Goal: Task Accomplishment & Management: Complete application form

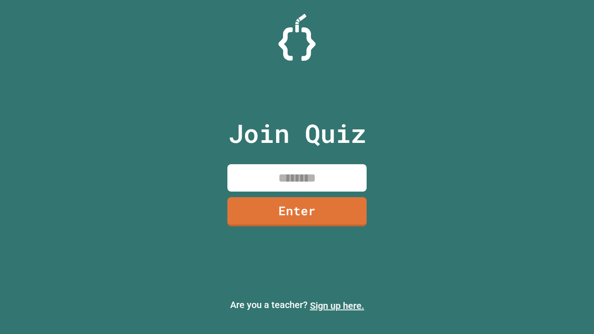
click at [337, 306] on link "Sign up here." at bounding box center [337, 305] width 54 height 11
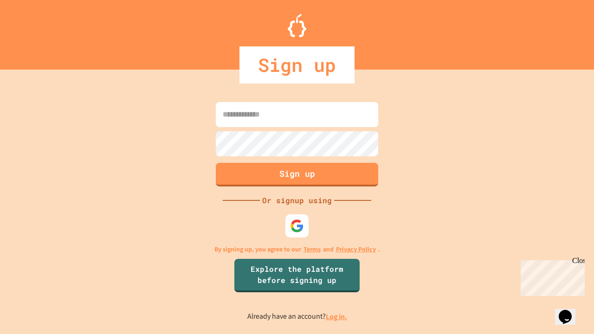
click at [337, 317] on link "Log in." at bounding box center [336, 317] width 21 height 10
